Goal: Transaction & Acquisition: Obtain resource

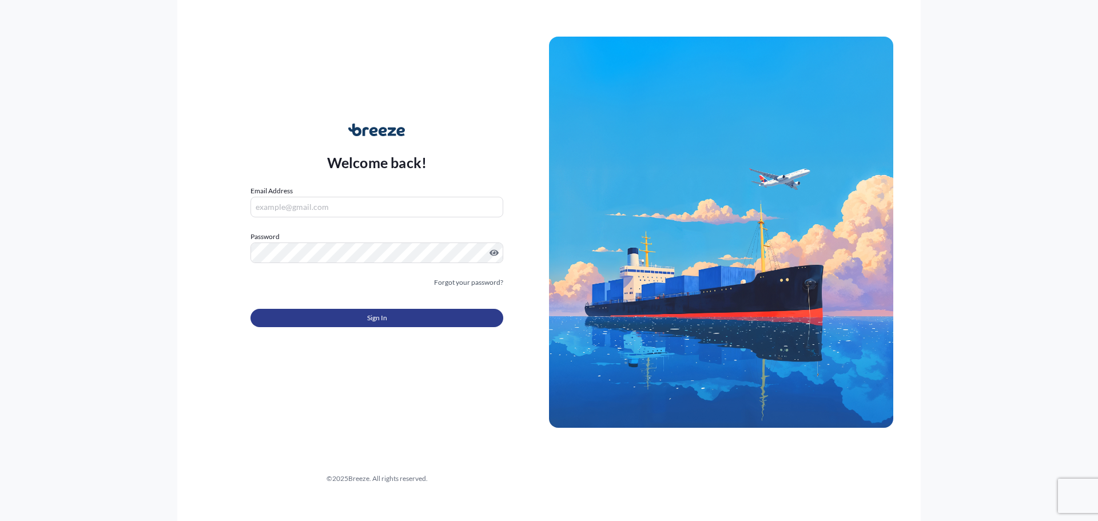
type input "[PERSON_NAME][EMAIL_ADDRESS][DOMAIN_NAME]"
click at [357, 316] on button "Sign In" at bounding box center [376, 318] width 253 height 18
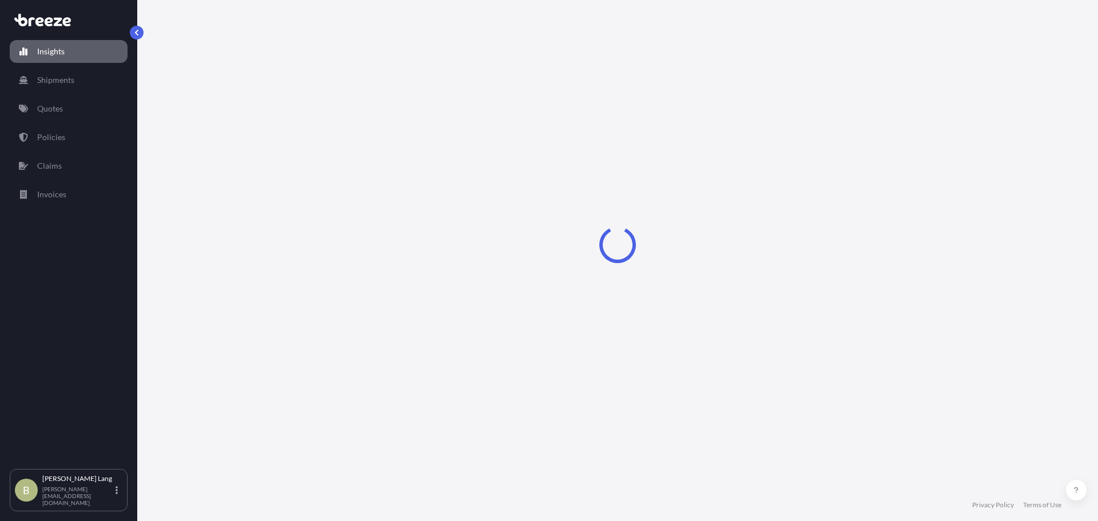
select select "2025"
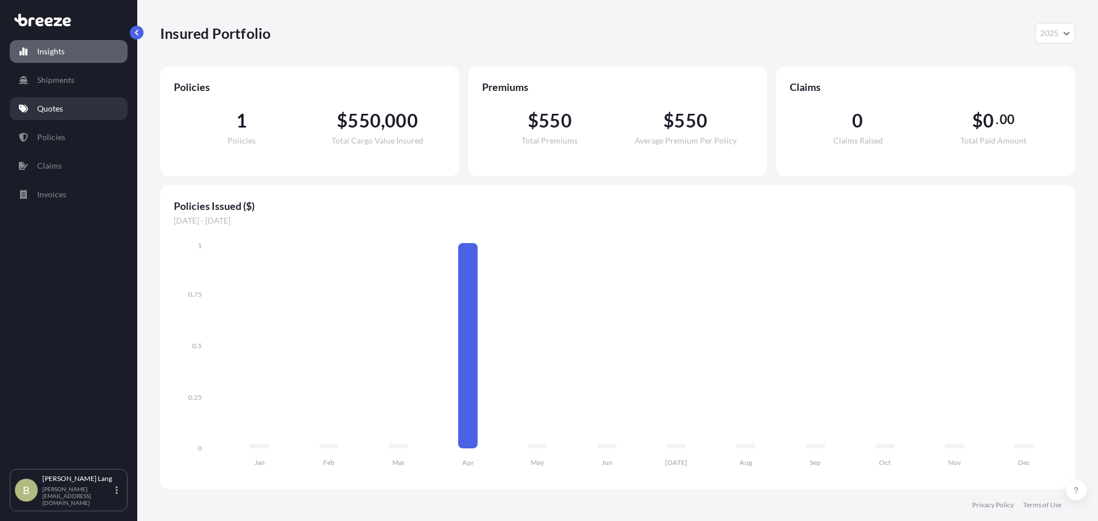
click at [58, 112] on p "Quotes" at bounding box center [50, 108] width 26 height 11
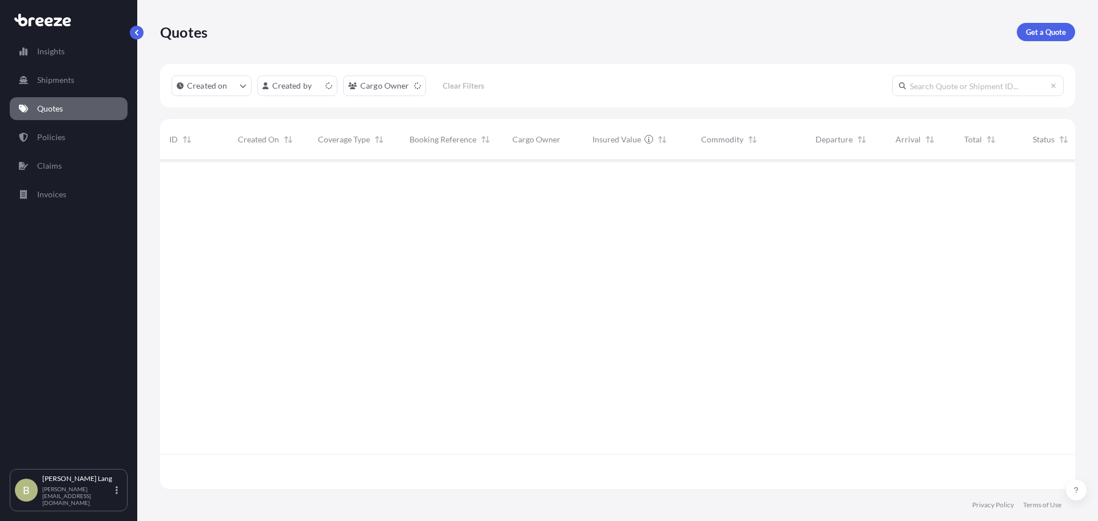
scroll to position [326, 906]
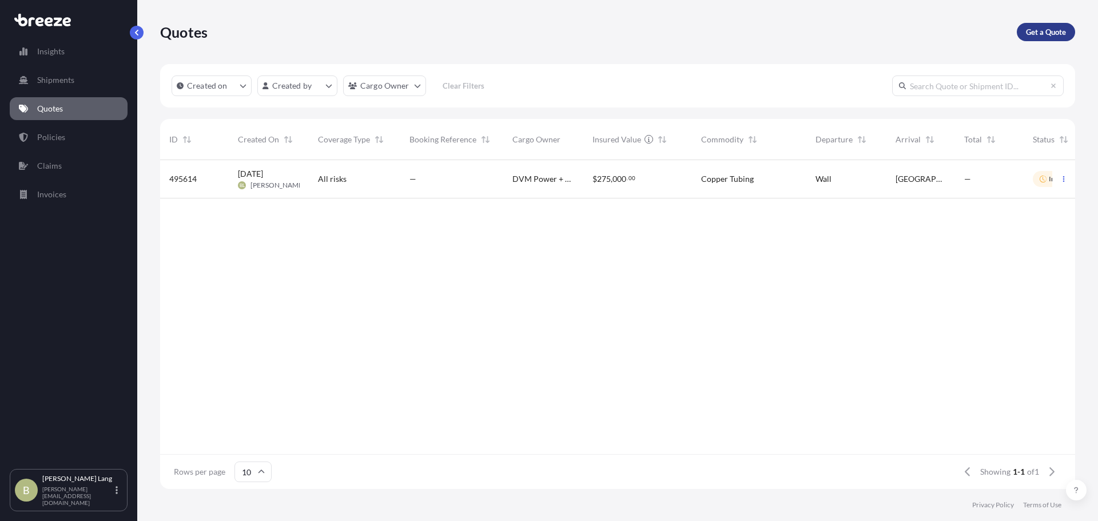
click at [1032, 33] on p "Get a Quote" at bounding box center [1046, 31] width 40 height 11
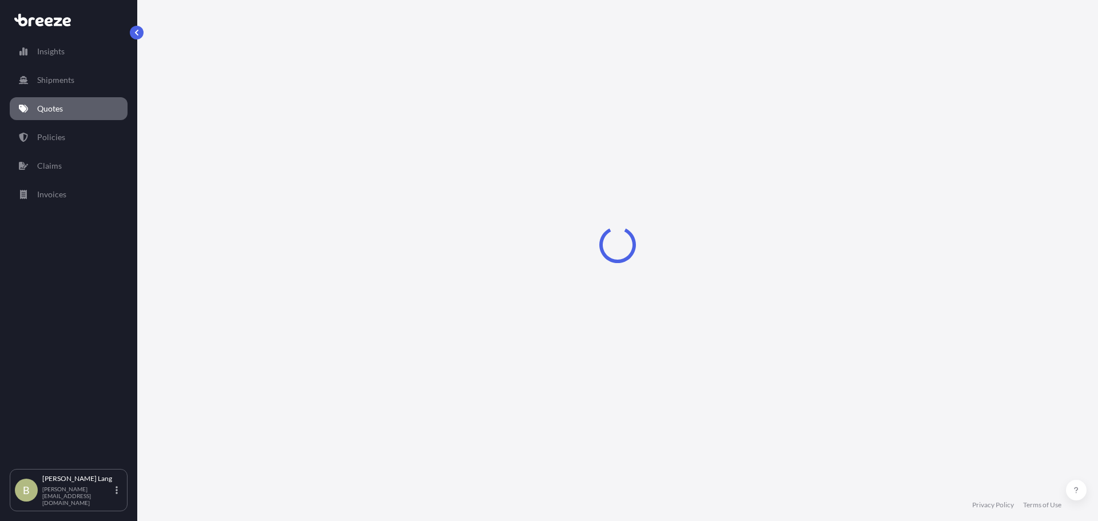
select select "Road"
select select "Sea"
select select "1"
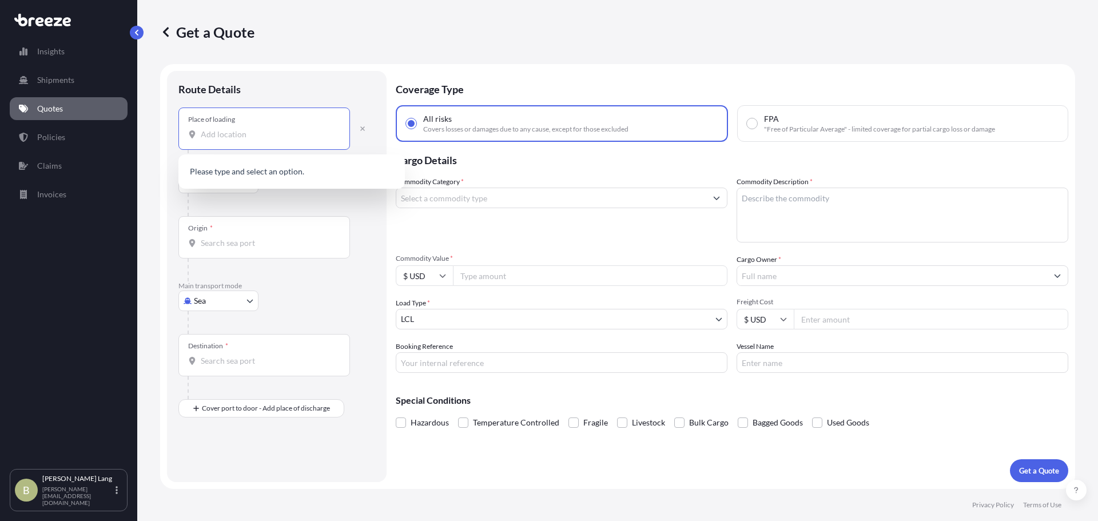
click at [256, 134] on input "Place of loading" at bounding box center [268, 134] width 135 height 11
click at [204, 302] on body "0 options available. Insights Shipments Quotes Policies Claims Invoices B [PERS…" at bounding box center [549, 260] width 1098 height 521
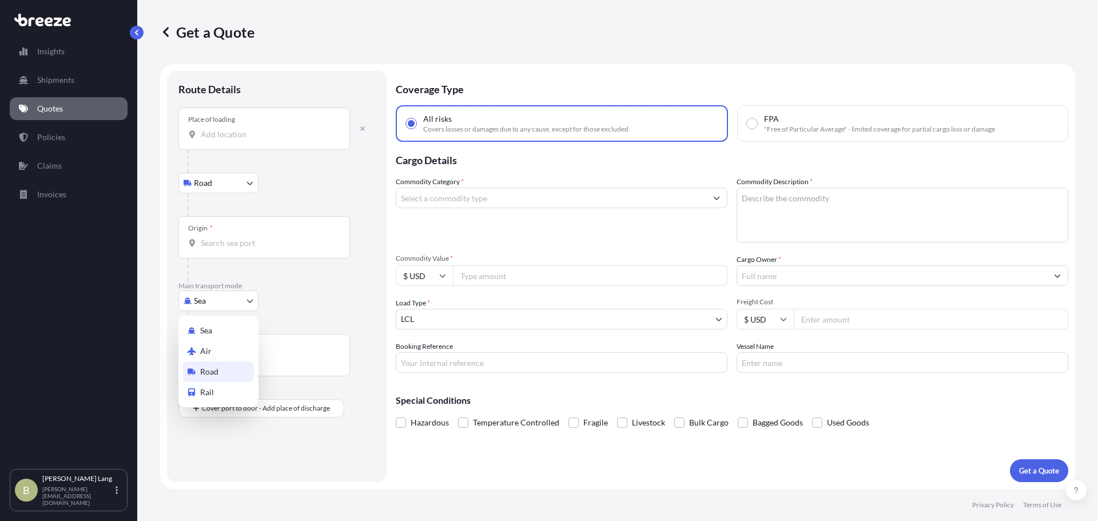
click at [218, 374] on span "Road" at bounding box center [209, 371] width 18 height 11
select select "Road"
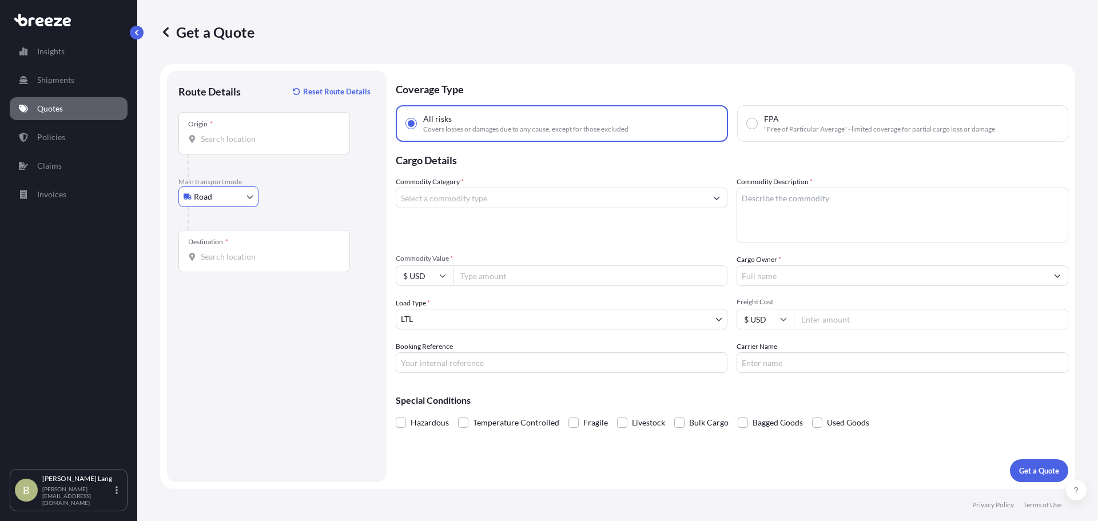
click at [250, 135] on input "Origin *" at bounding box center [268, 138] width 135 height 11
click at [242, 133] on div "Origin *" at bounding box center [263, 133] width 171 height 42
click at [242, 133] on input "Origin * Please select an origin" at bounding box center [268, 138] width 135 height 11
paste input "[PERSON_NAME][GEOGRAPHIC_DATA]"
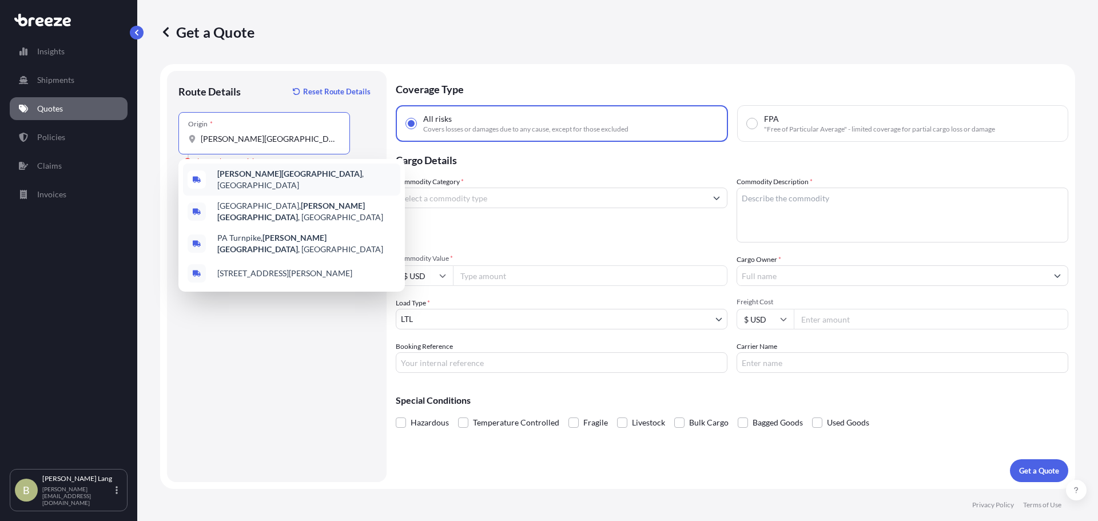
click at [291, 179] on span "[GEOGRAPHIC_DATA], [GEOGRAPHIC_DATA] 17241 , [GEOGRAPHIC_DATA]" at bounding box center [306, 179] width 178 height 23
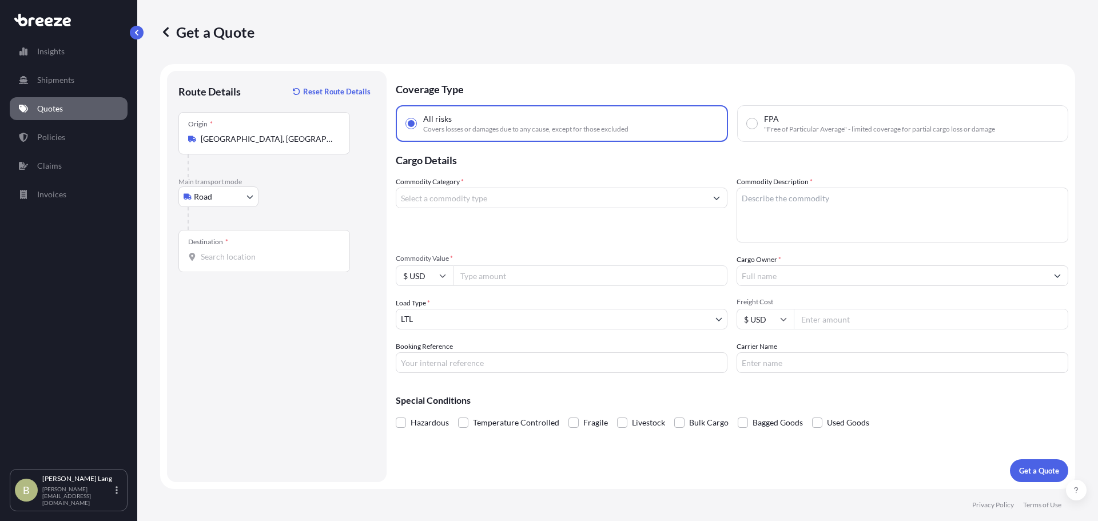
type input "[STREET_ADDRESS][PERSON_NAME]"
click at [277, 249] on div "Destination *" at bounding box center [263, 251] width 171 height 42
click at [277, 251] on input "Destination *" at bounding box center [268, 256] width 135 height 11
paste input "[GEOGRAPHIC_DATA], [GEOGRAPHIC_DATA] 18020"
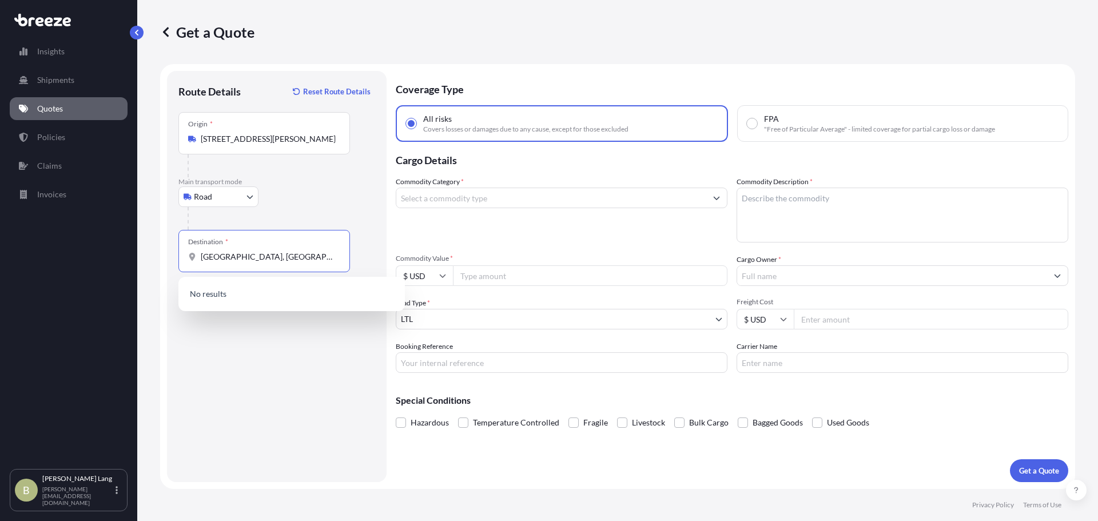
type input "[GEOGRAPHIC_DATA], [GEOGRAPHIC_DATA] 18020"
click at [268, 139] on input "[STREET_ADDRESS][PERSON_NAME]" at bounding box center [268, 138] width 135 height 11
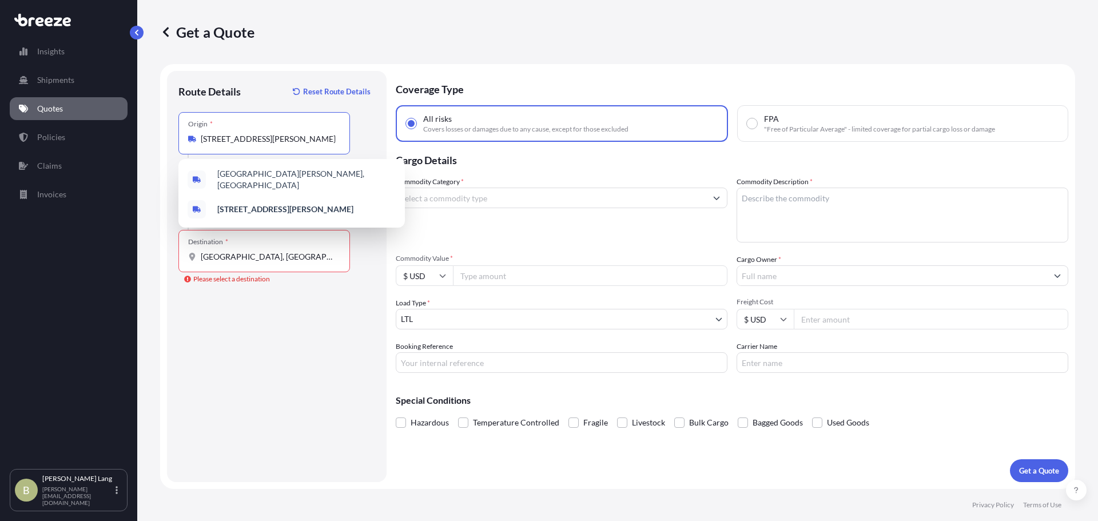
drag, startPoint x: 272, startPoint y: 141, endPoint x: 172, endPoint y: 139, distance: 99.5
click at [172, 139] on div "Route Details Reset Route Details Place of loading Road Road Rail Origin * [STR…" at bounding box center [277, 276] width 220 height 411
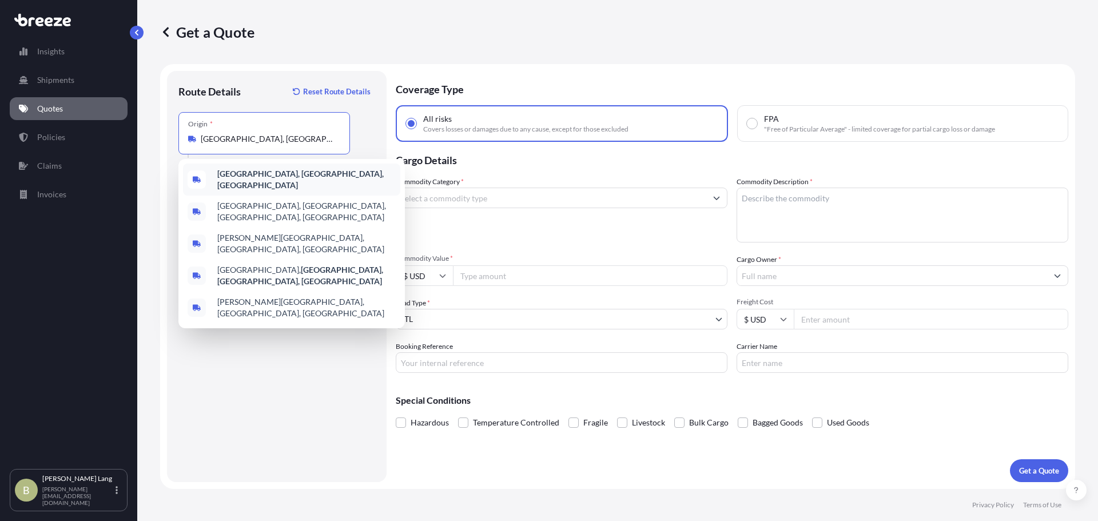
click at [268, 174] on b "[GEOGRAPHIC_DATA], [GEOGRAPHIC_DATA], [GEOGRAPHIC_DATA]" at bounding box center [300, 179] width 166 height 21
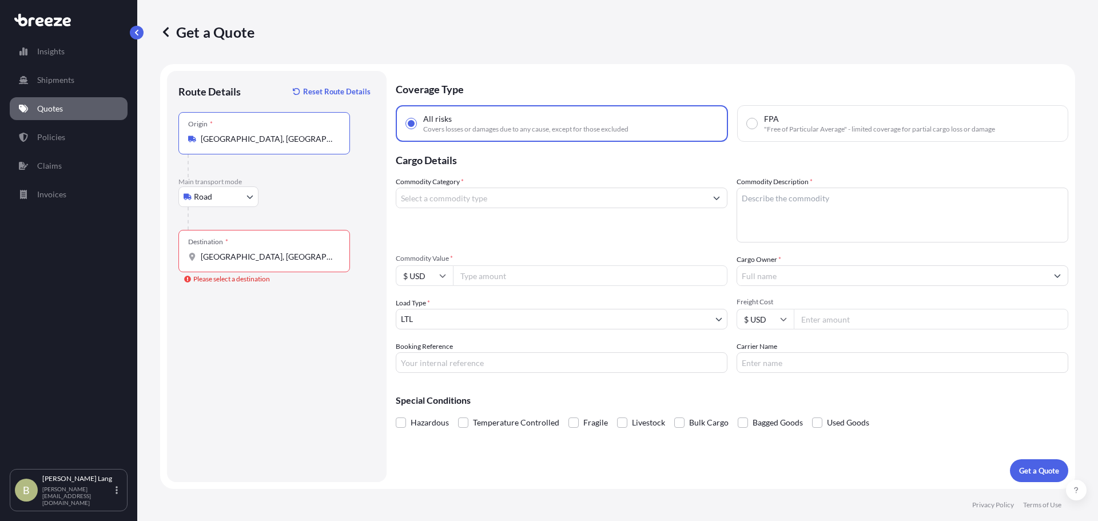
type input "[GEOGRAPHIC_DATA], [GEOGRAPHIC_DATA], [GEOGRAPHIC_DATA]"
click at [246, 267] on div "Destination * [GEOGRAPHIC_DATA], [GEOGRAPHIC_DATA] 18020" at bounding box center [263, 251] width 171 height 42
click at [246, 262] on input "[GEOGRAPHIC_DATA], [GEOGRAPHIC_DATA] 18020" at bounding box center [268, 256] width 135 height 11
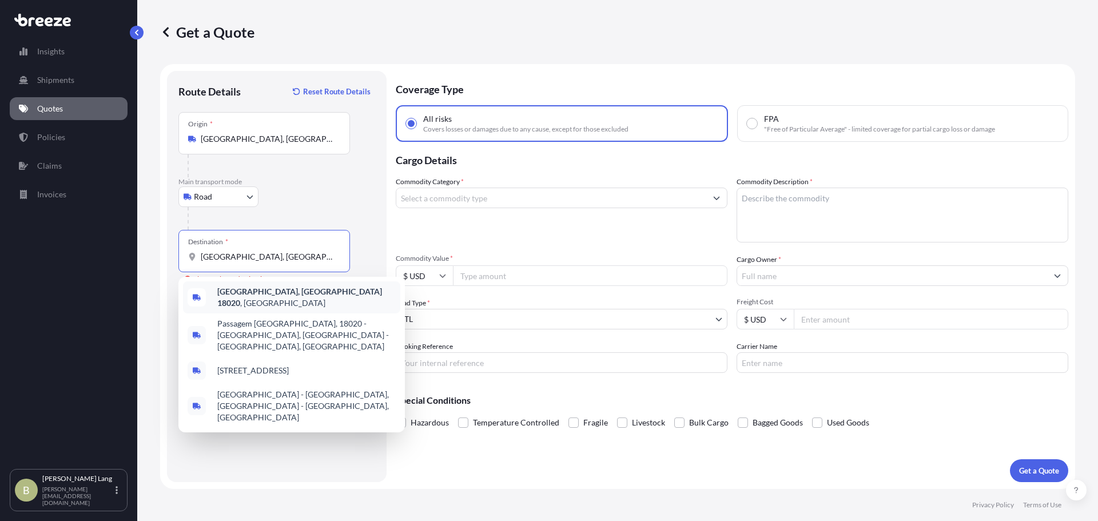
click at [259, 294] on b "[GEOGRAPHIC_DATA], [GEOGRAPHIC_DATA] 18020" at bounding box center [299, 296] width 165 height 21
type input "[GEOGRAPHIC_DATA], [GEOGRAPHIC_DATA] 18020, [GEOGRAPHIC_DATA]"
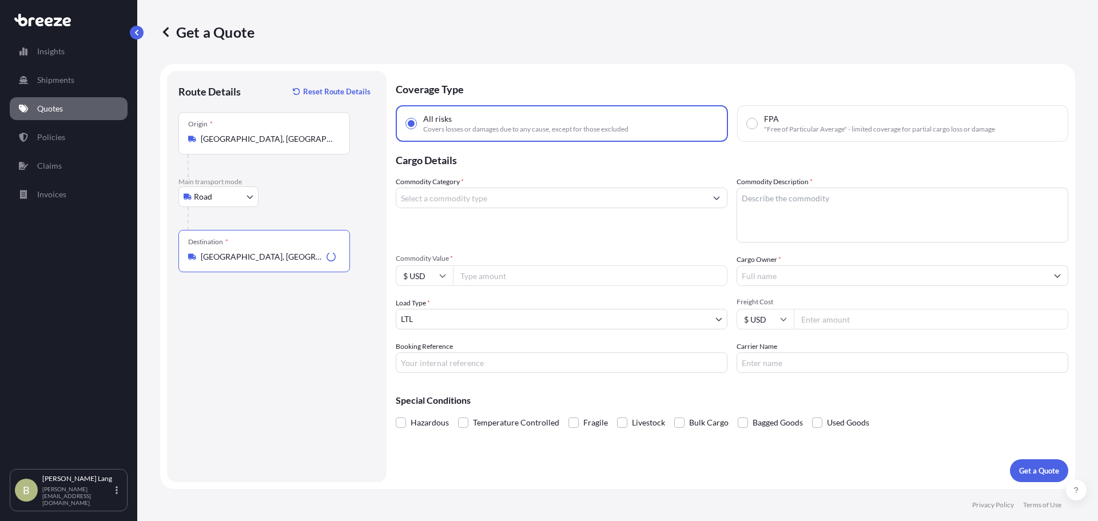
click at [209, 363] on div "Route Details Reset Route Details Place of loading Road Road Rail Origin * [PER…" at bounding box center [276, 276] width 197 height 388
click at [513, 277] on input "Commodity Value *" at bounding box center [590, 275] width 274 height 21
type input "193621.27"
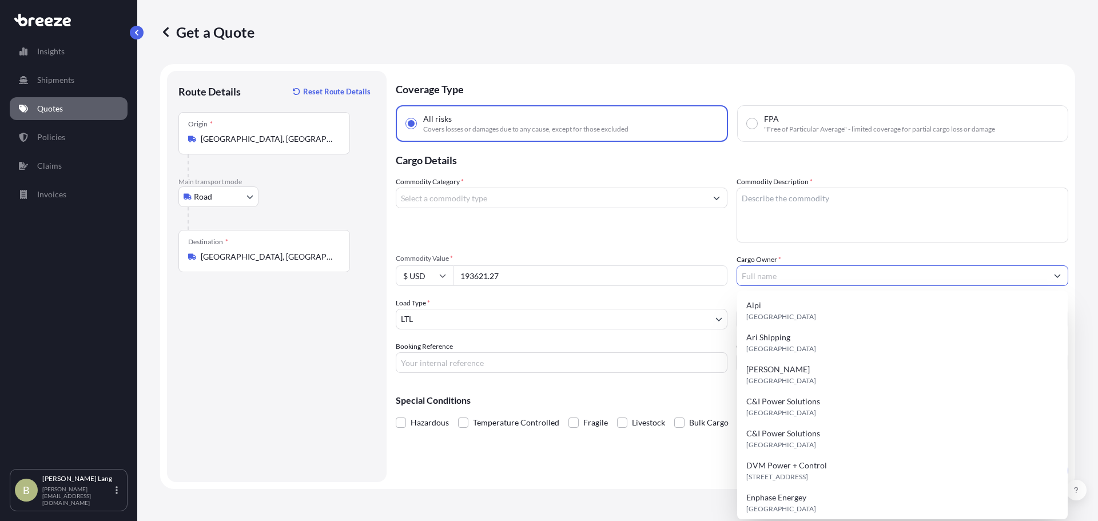
click at [767, 272] on input "Cargo Owner *" at bounding box center [892, 275] width 310 height 21
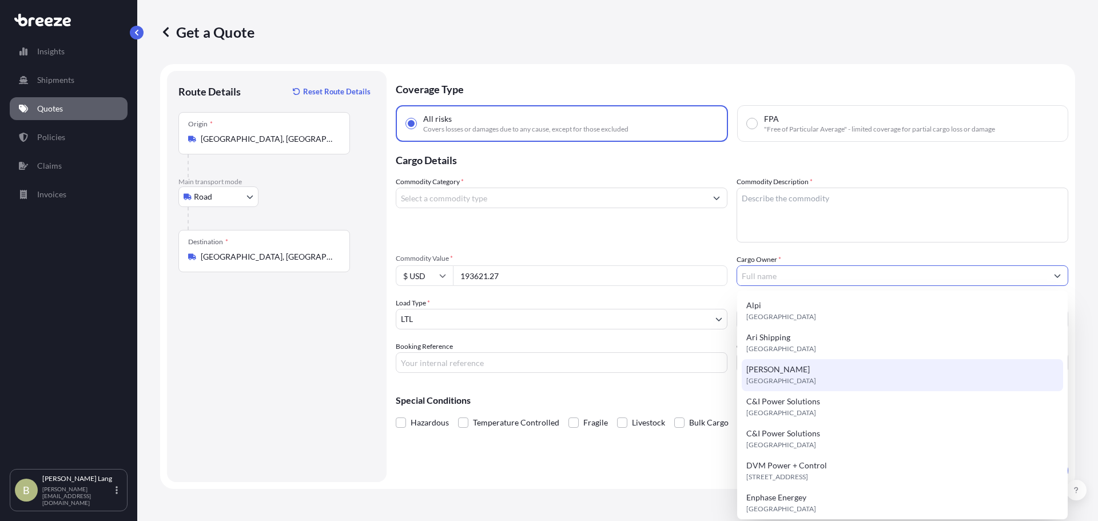
click at [835, 364] on div "[PERSON_NAME][GEOGRAPHIC_DATA]" at bounding box center [901, 375] width 321 height 32
type input "[PERSON_NAME]"
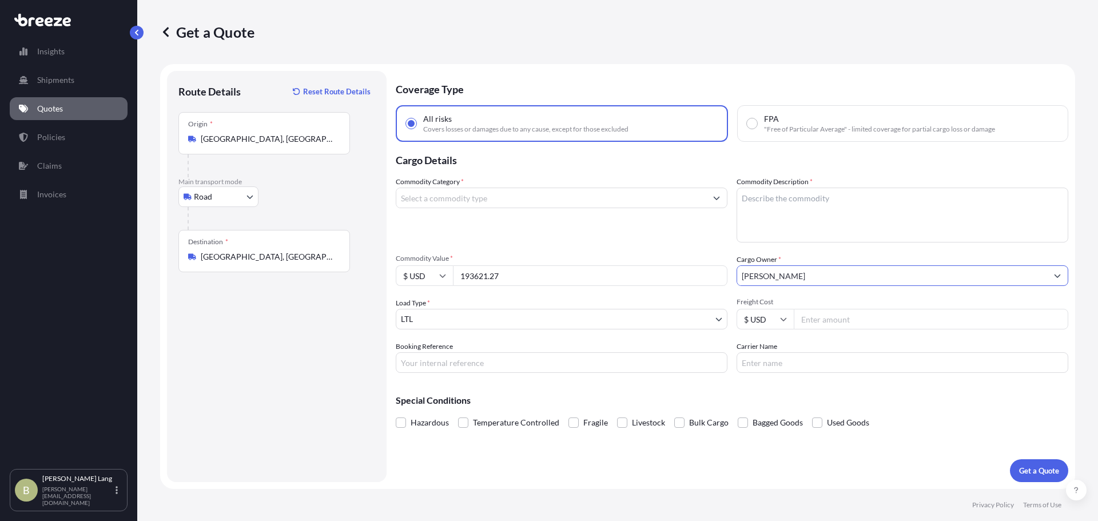
click at [813, 192] on textarea "Commodity Description *" at bounding box center [902, 215] width 332 height 55
click at [736, 220] on div "Commodity Category * Commodity Description * Commodity Value * $ USD 193621.27 …" at bounding box center [732, 274] width 672 height 197
click at [749, 219] on textarea "Commodity Description *" at bounding box center [902, 215] width 332 height 55
click at [852, 229] on textarea "Commodity Description *" at bounding box center [902, 215] width 332 height 55
type textarea "Cocoa Powder 10/12%"
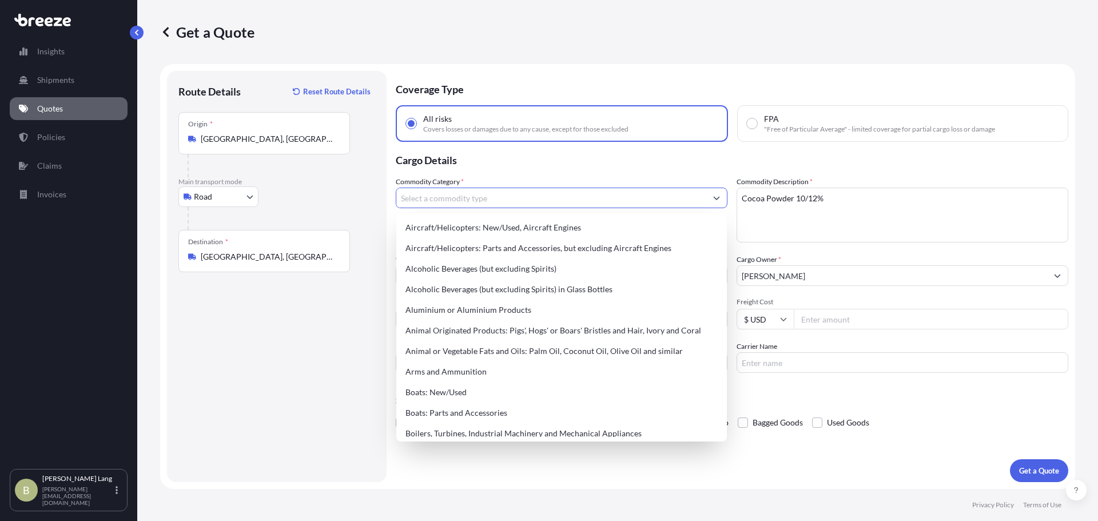
click at [493, 203] on input "Commodity Category *" at bounding box center [551, 198] width 310 height 21
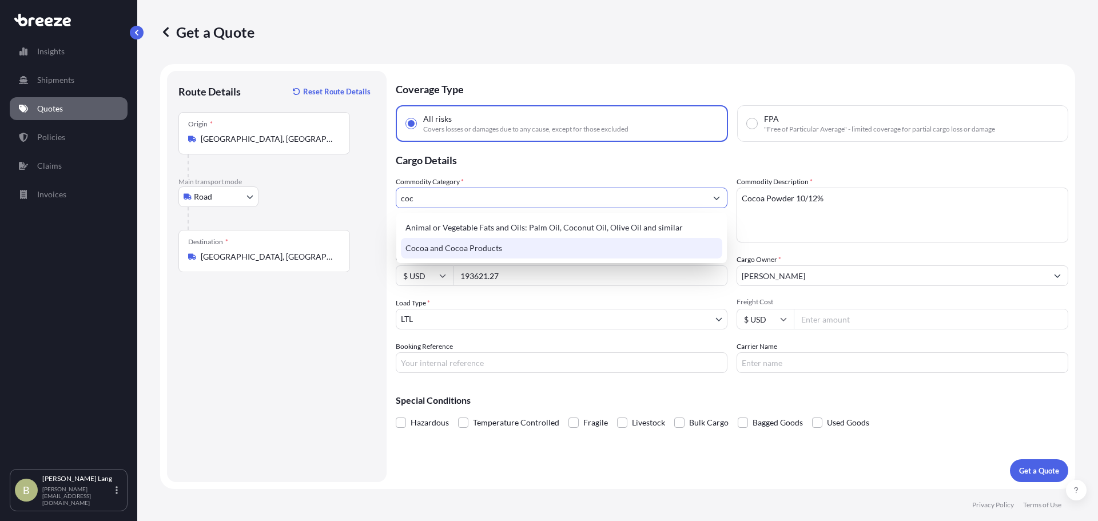
click at [482, 250] on div "Cocoa and Cocoa Products" at bounding box center [561, 248] width 321 height 21
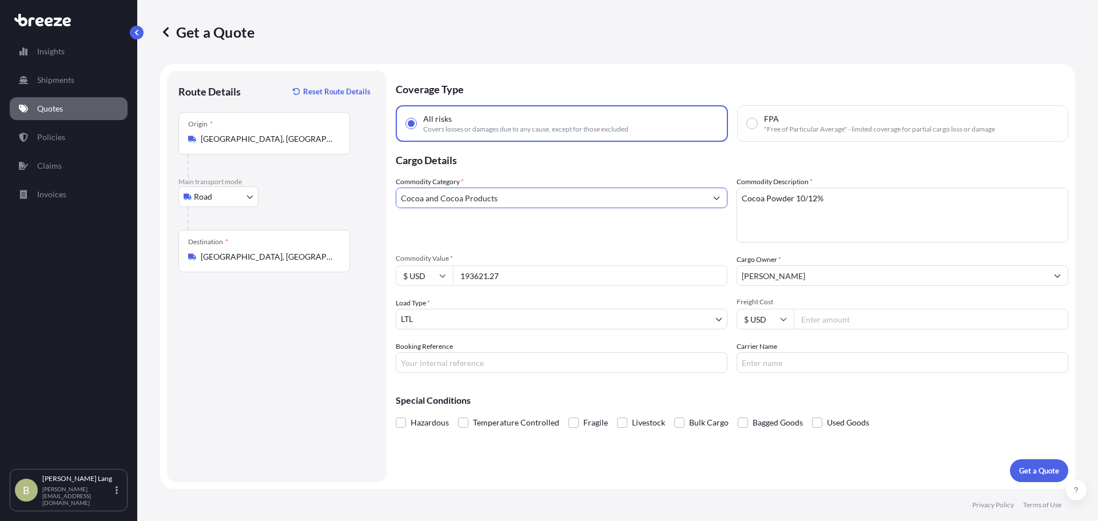
type input "Cocoa and Cocoa Products"
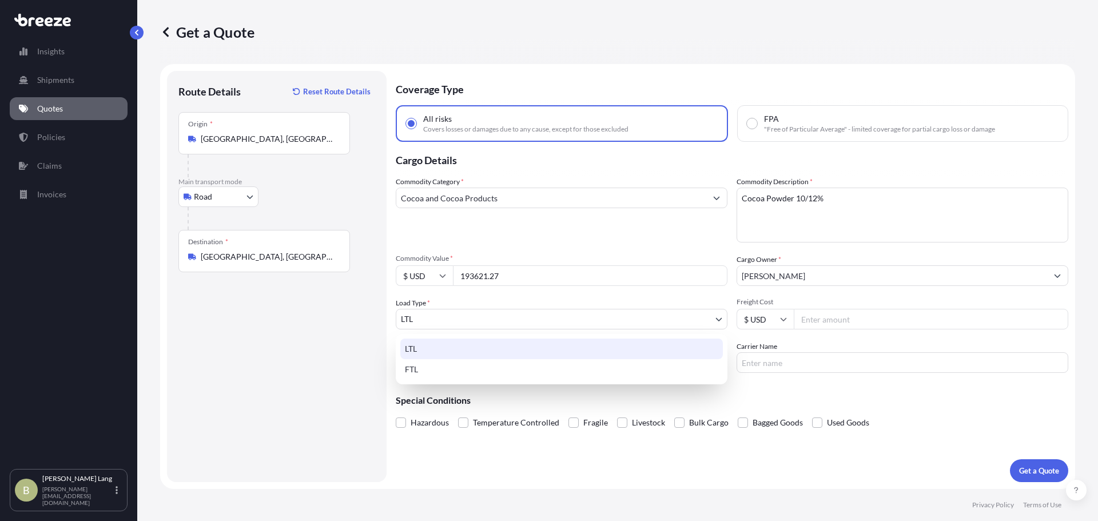
click at [442, 322] on body "145 options available. 110 options available. 35 options available. 2 options a…" at bounding box center [549, 260] width 1098 height 521
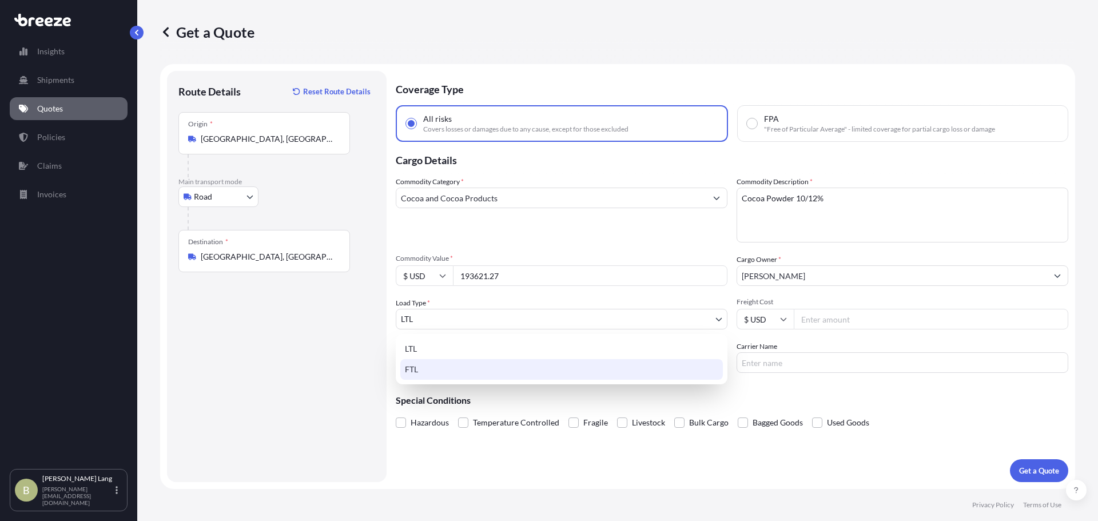
click at [457, 369] on div "FTL" at bounding box center [561, 369] width 322 height 21
select select "2"
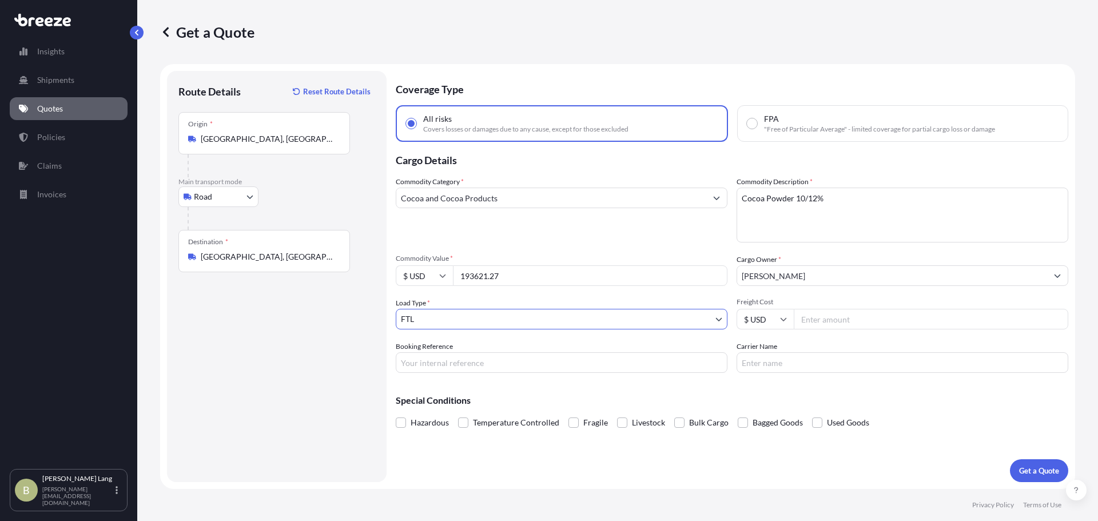
click at [843, 326] on input "Freight Cost" at bounding box center [930, 319] width 274 height 21
click at [1032, 469] on p "Get a Quote" at bounding box center [1039, 470] width 40 height 11
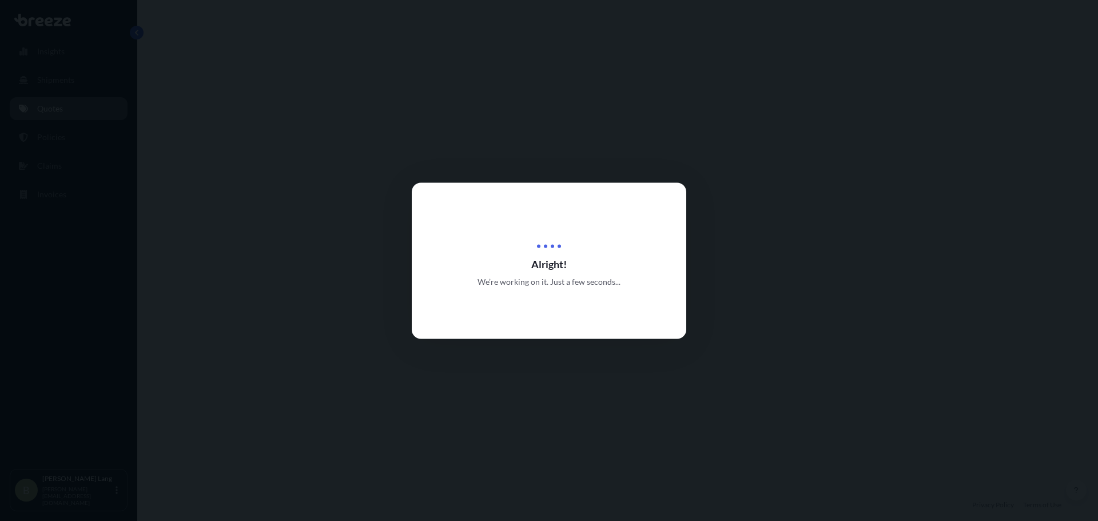
select select "Road"
select select "2"
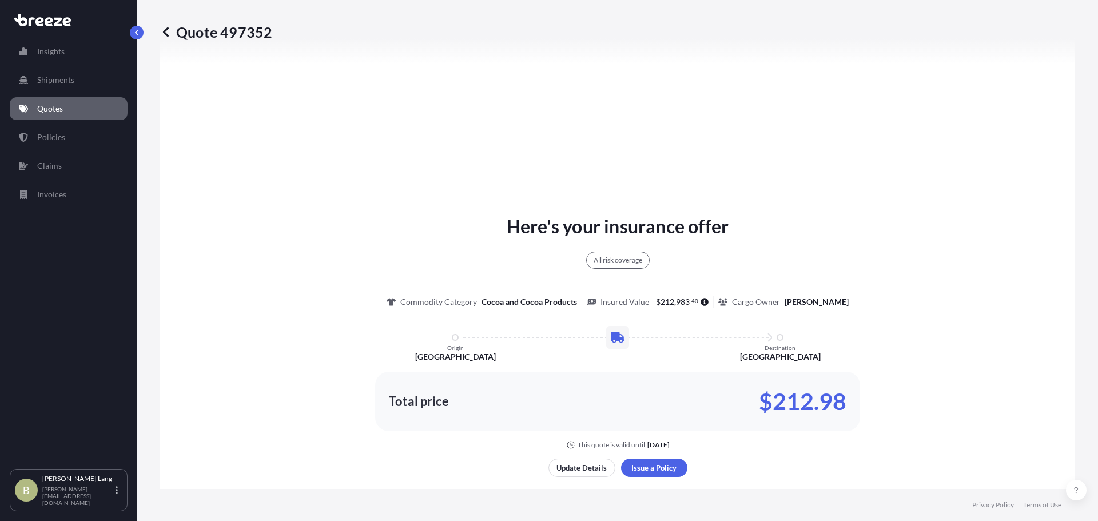
scroll to position [529, 0]
